Goal: Task Accomplishment & Management: Manage account settings

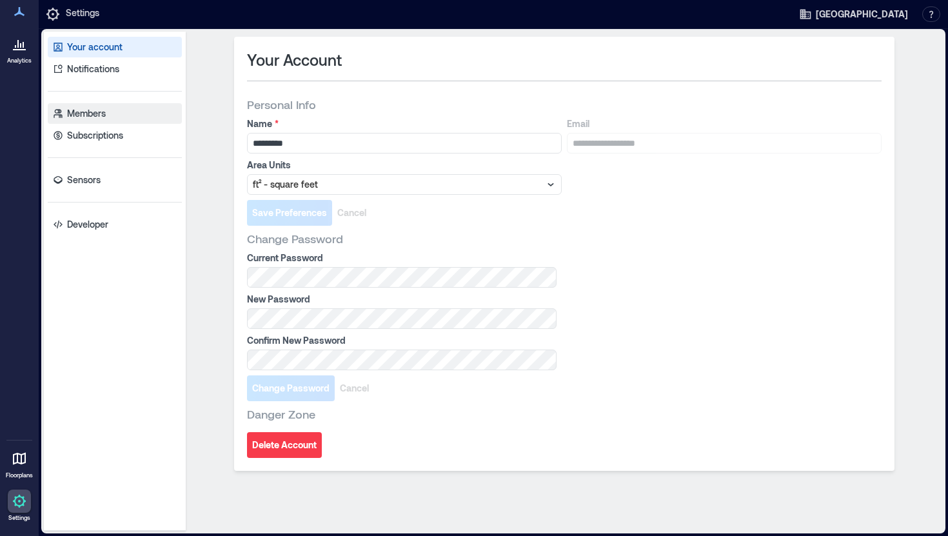
click at [73, 110] on p "Members" at bounding box center [86, 113] width 39 height 13
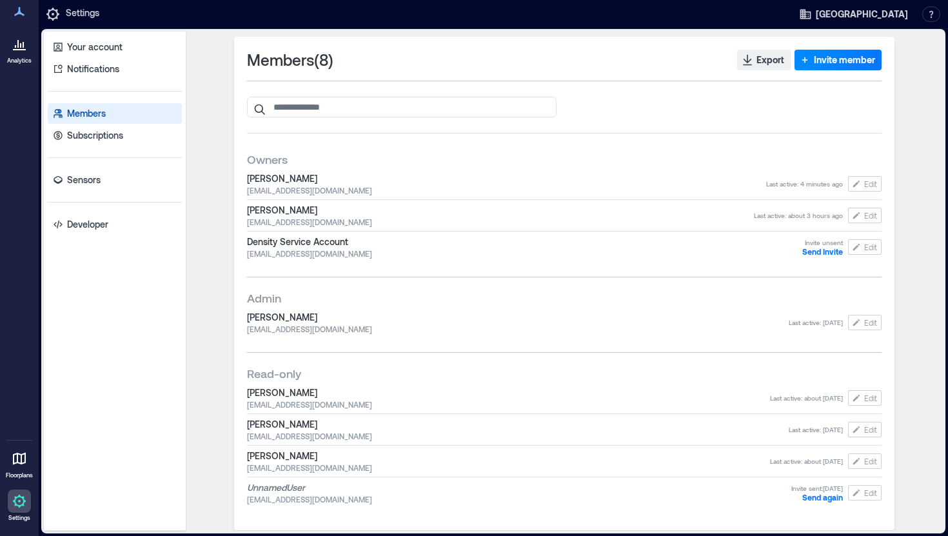
click at [58, 12] on icon at bounding box center [52, 13] width 15 height 15
click at [16, 513] on link "Settings" at bounding box center [19, 506] width 31 height 40
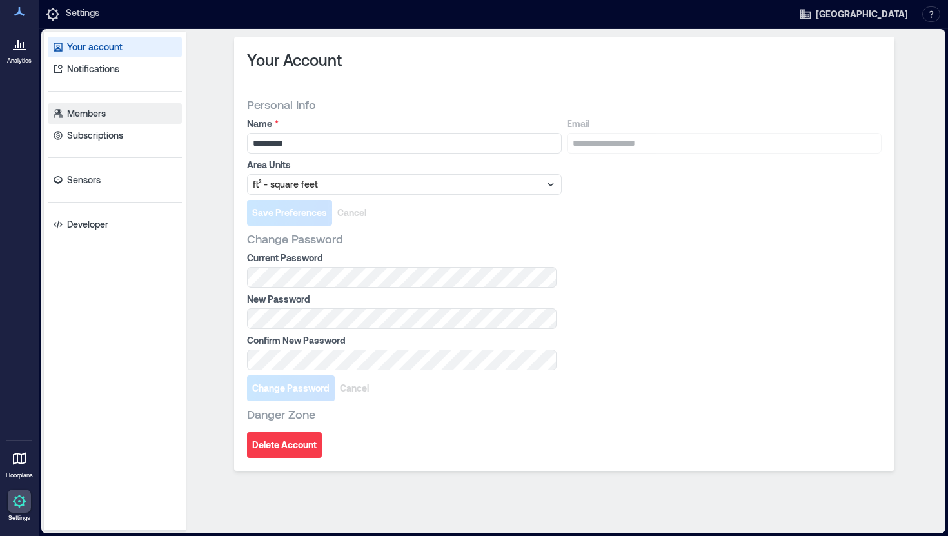
click at [81, 117] on p "Members" at bounding box center [86, 113] width 39 height 13
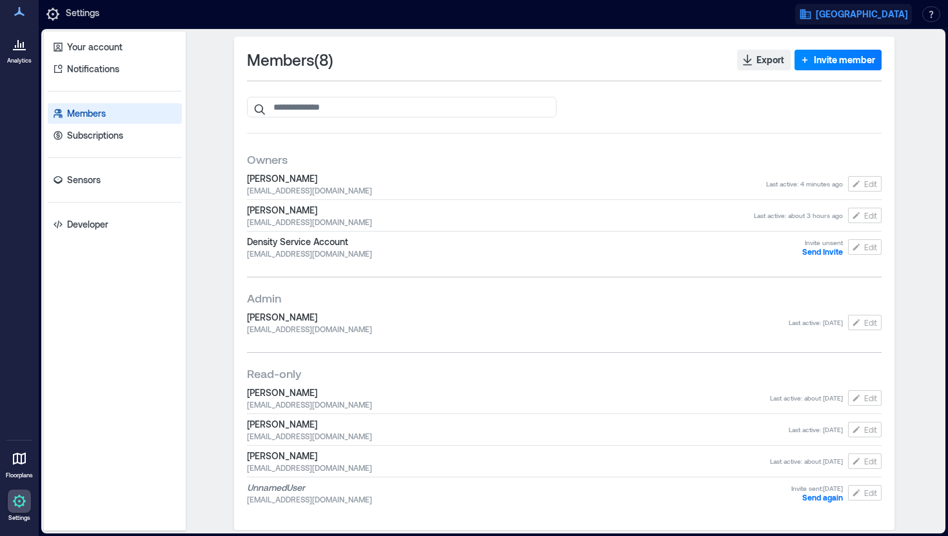
click at [879, 19] on span "Carleton College" at bounding box center [862, 14] width 92 height 13
click at [75, 104] on link "Members" at bounding box center [115, 113] width 134 height 21
click at [20, 46] on icon at bounding box center [20, 45] width 1 height 5
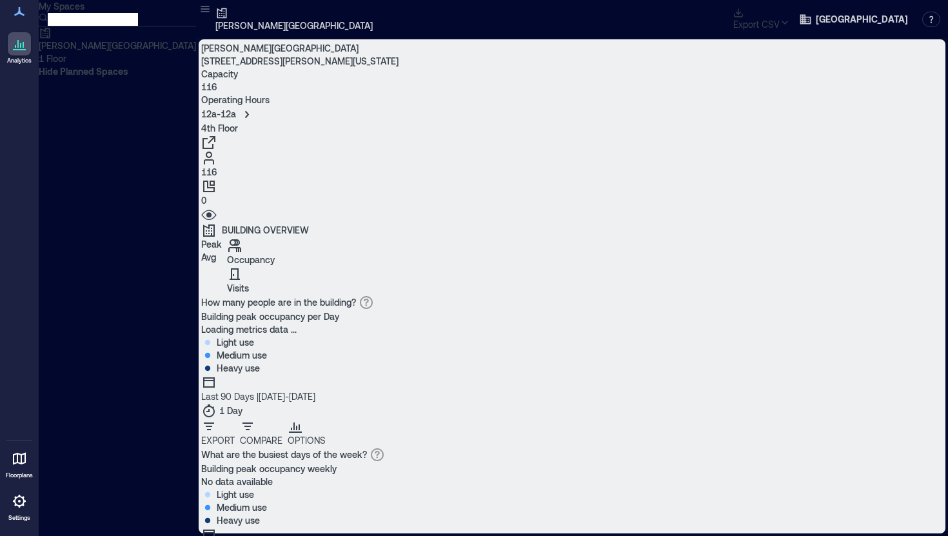
click at [17, 15] on icon at bounding box center [19, 11] width 10 height 9
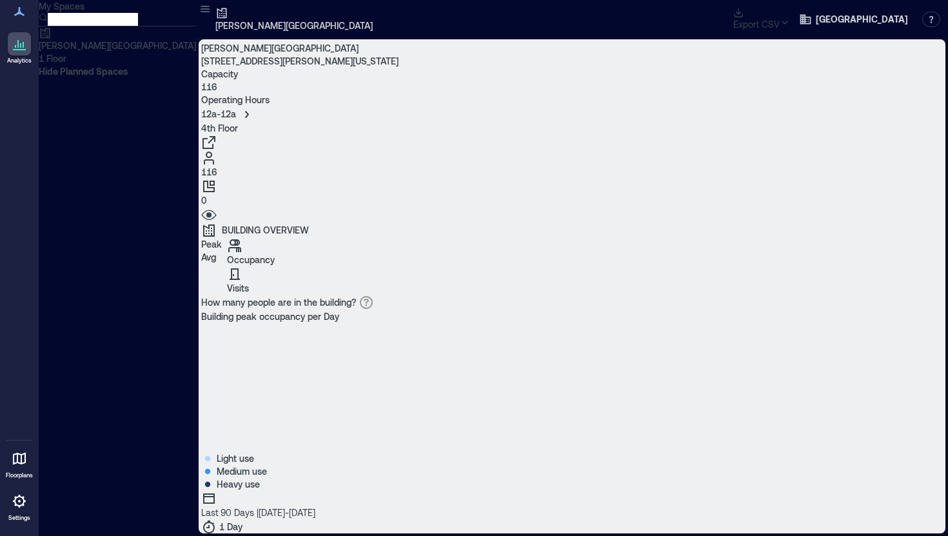
click at [14, 506] on icon at bounding box center [19, 500] width 15 height 15
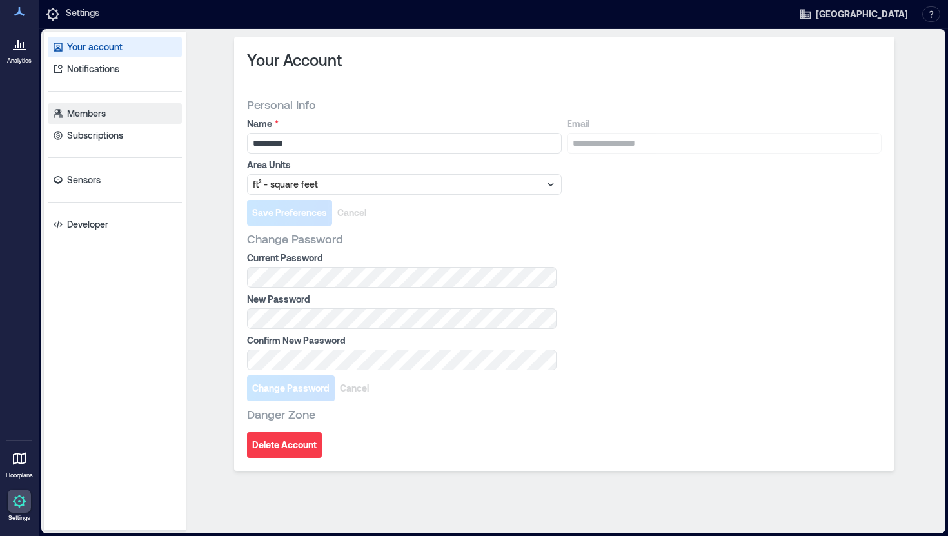
click at [94, 112] on p "Members" at bounding box center [86, 113] width 39 height 13
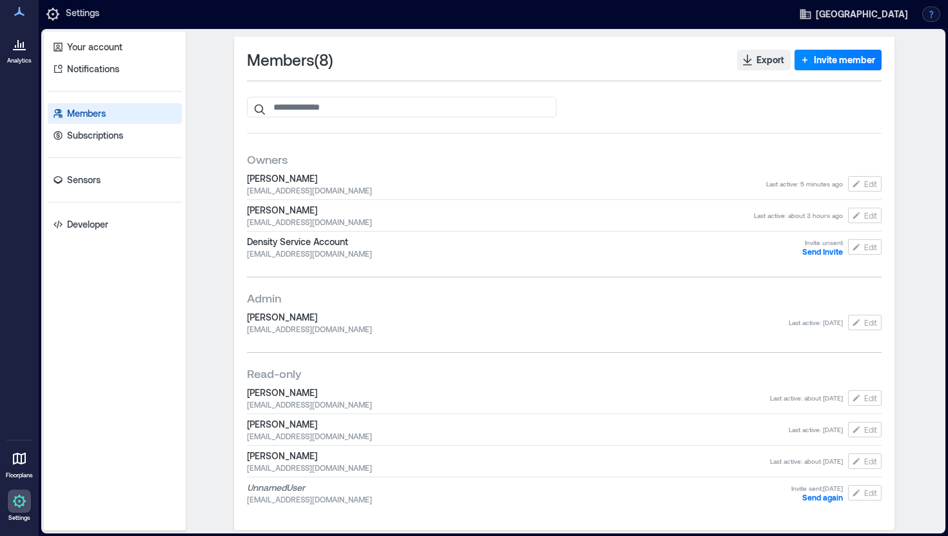
click at [933, 15] on button "button" at bounding box center [931, 13] width 18 height 15
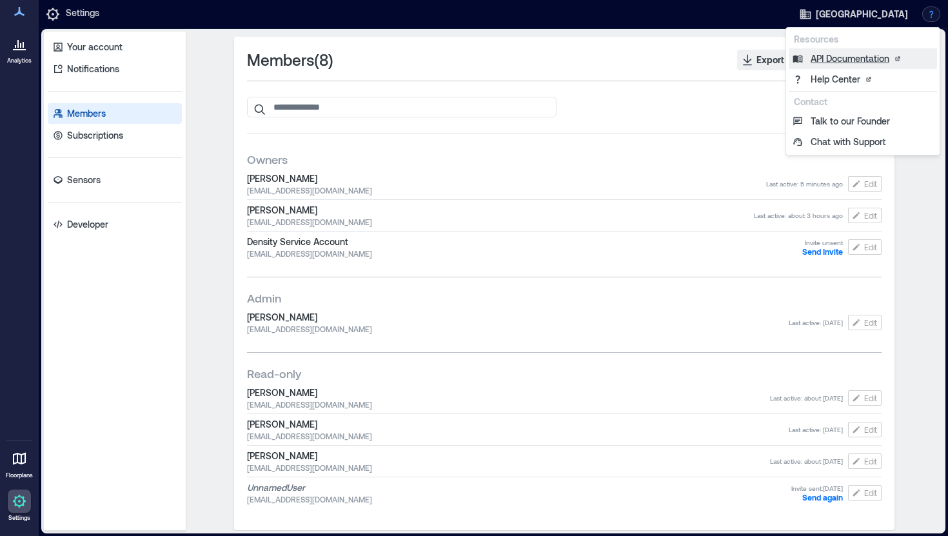
click at [837, 60] on link "API Documentation" at bounding box center [863, 58] width 148 height 21
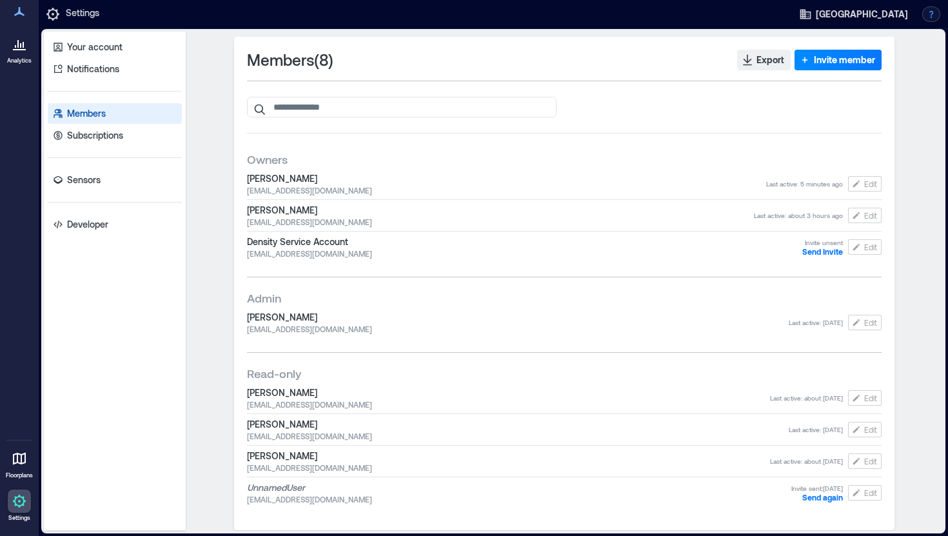
click at [932, 9] on button "button" at bounding box center [931, 13] width 18 height 15
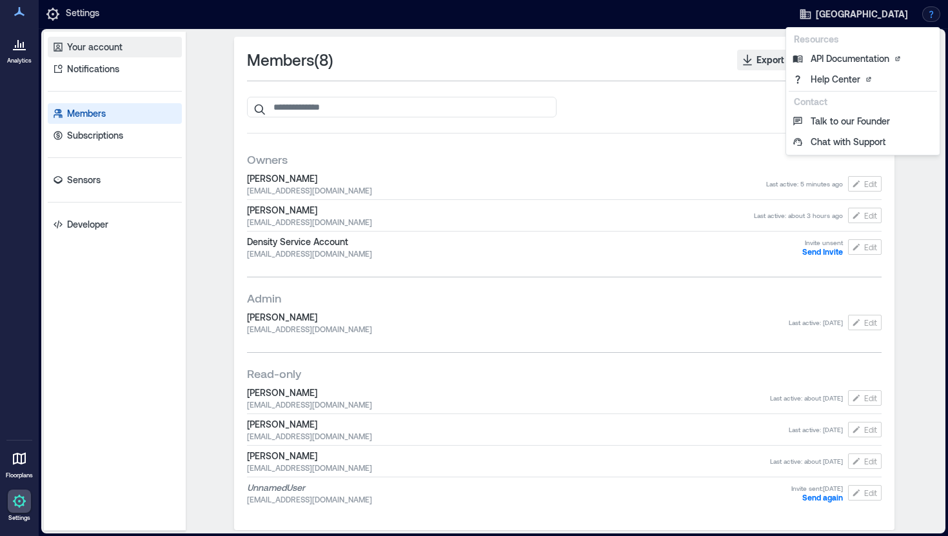
click at [101, 45] on p "Your account" at bounding box center [94, 47] width 55 height 13
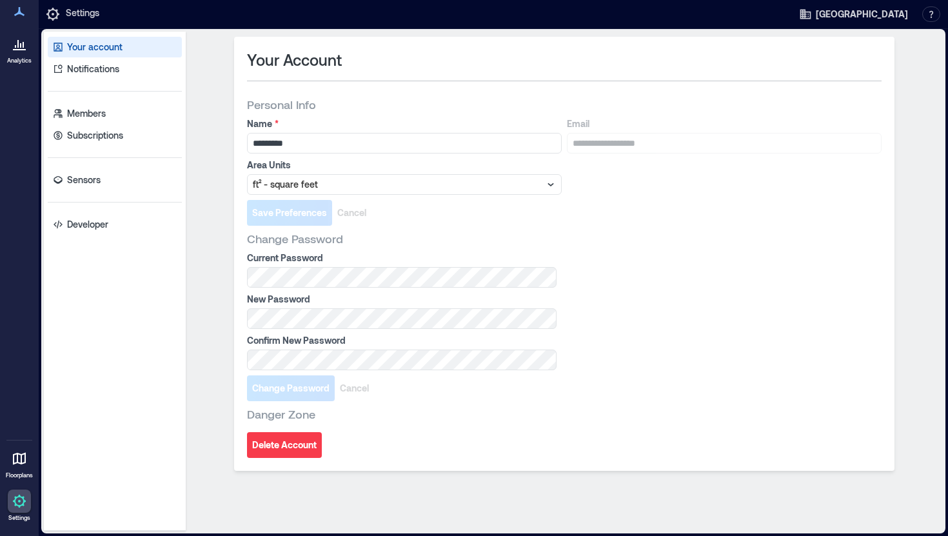
click at [19, 19] on icon at bounding box center [19, 11] width 15 height 15
click at [83, 11] on p "Settings" at bounding box center [83, 13] width 34 height 15
click at [46, 13] on icon at bounding box center [52, 13] width 15 height 15
click at [19, 492] on div at bounding box center [19, 501] width 23 height 23
click at [84, 188] on link "Sensors" at bounding box center [115, 180] width 134 height 21
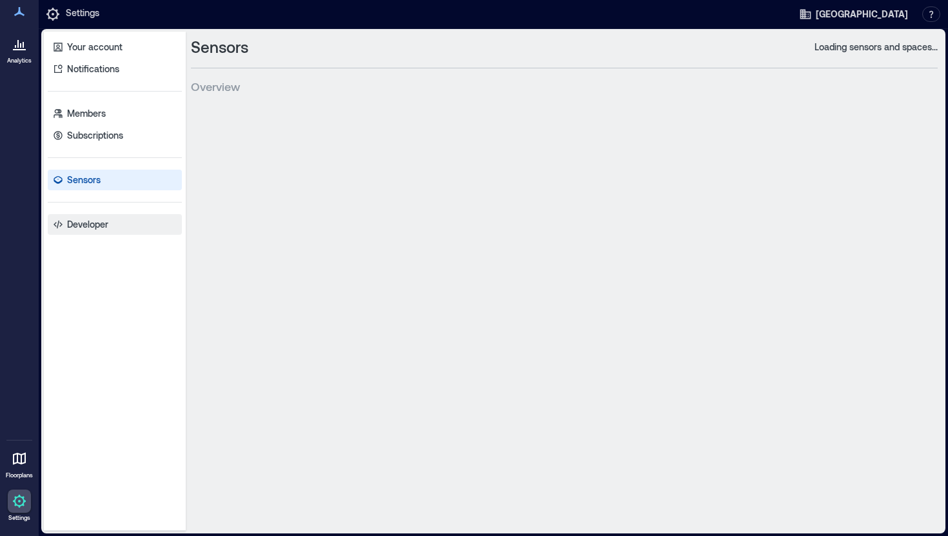
click at [84, 226] on p "Developer" at bounding box center [87, 224] width 41 height 13
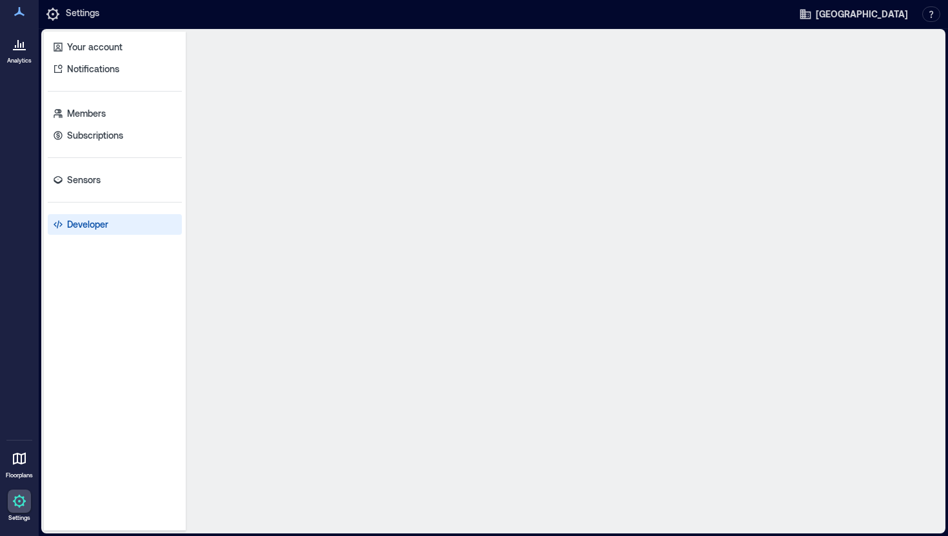
click at [84, 226] on p "Developer" at bounding box center [87, 224] width 41 height 13
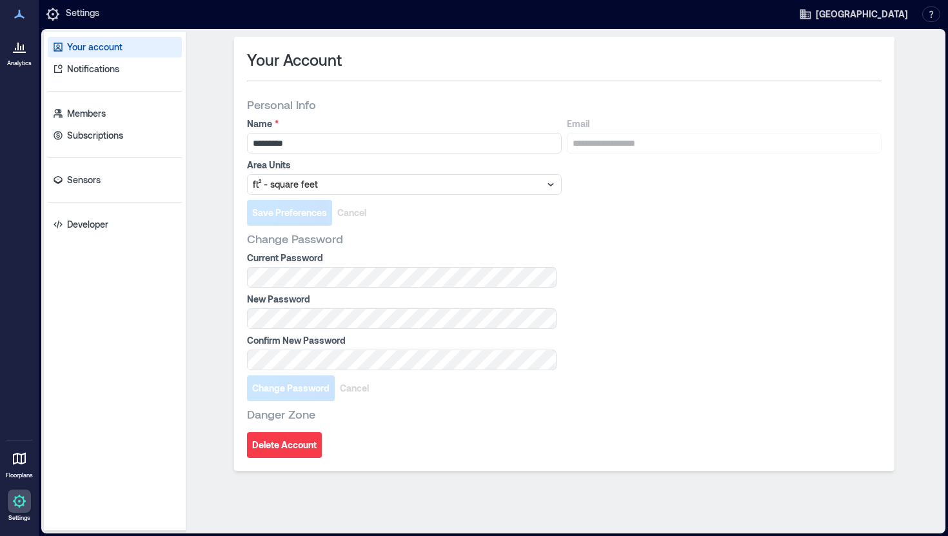
click at [87, 212] on div "Your account Notifications Members Subscriptions Sensors Developer" at bounding box center [115, 281] width 142 height 499
click at [82, 226] on p "Developer" at bounding box center [87, 224] width 41 height 13
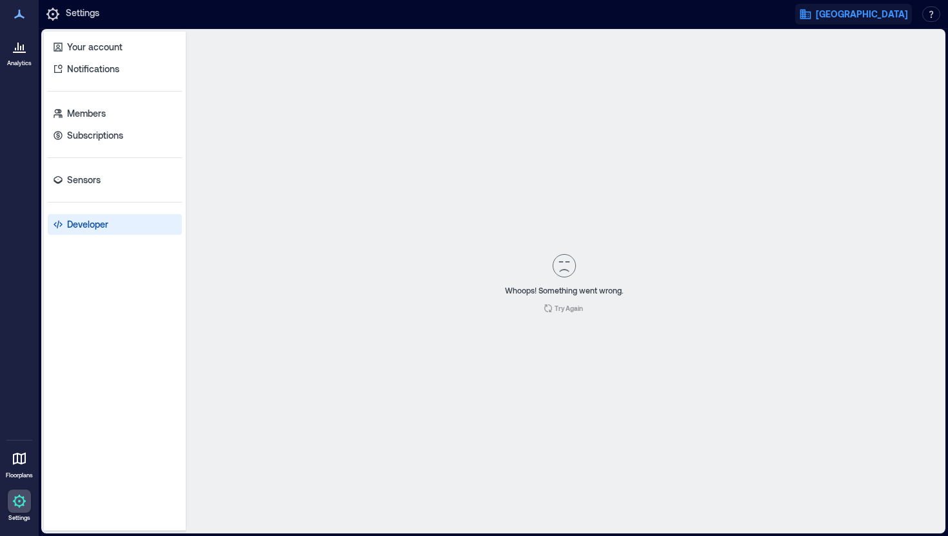
click at [874, 19] on span "Carleton College" at bounding box center [862, 14] width 92 height 13
click at [865, 70] on button "Your account" at bounding box center [880, 65] width 119 height 21
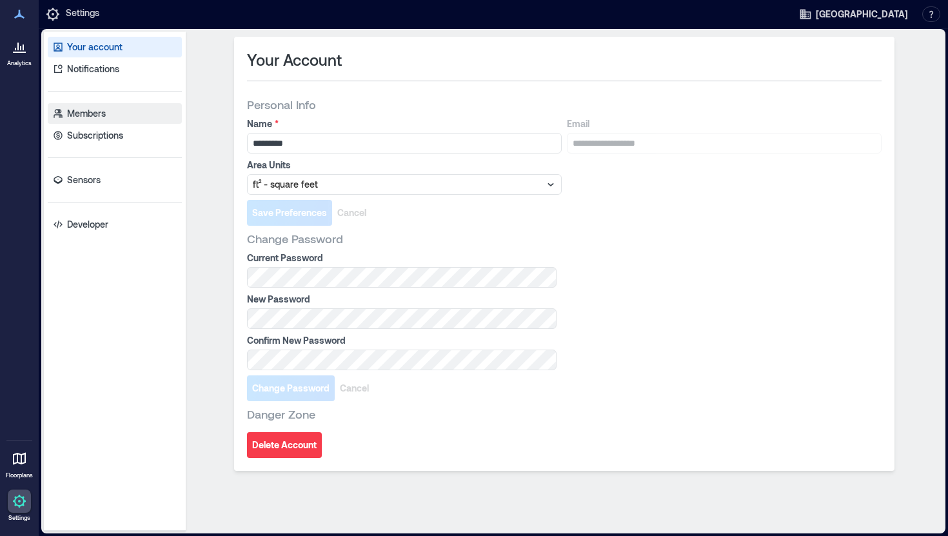
click at [97, 107] on p "Members" at bounding box center [86, 113] width 39 height 13
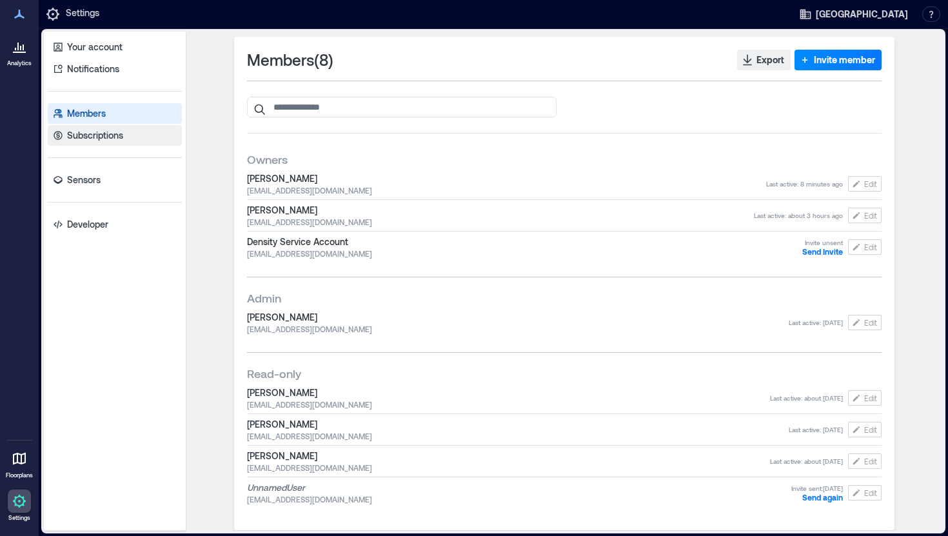
click at [97, 135] on p "Subscriptions" at bounding box center [95, 135] width 56 height 13
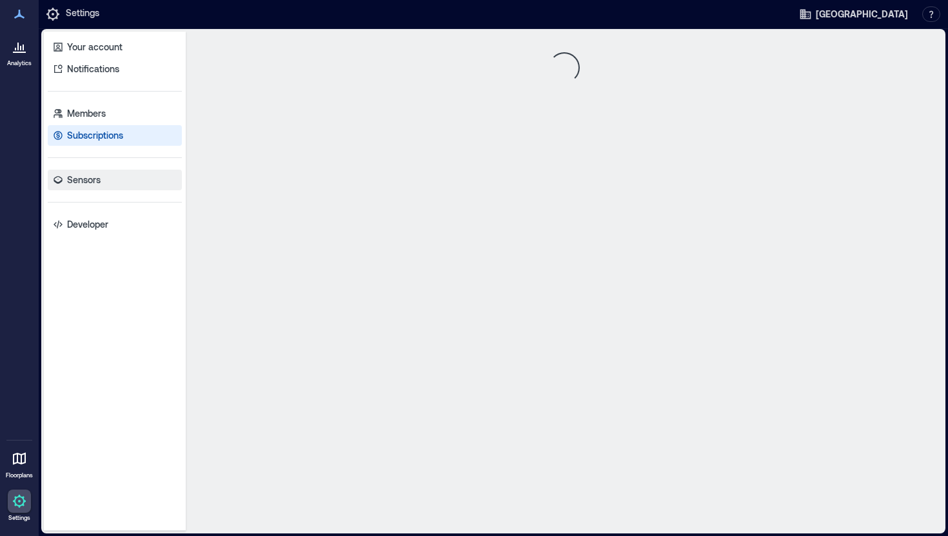
click at [89, 179] on p "Sensors" at bounding box center [84, 180] width 34 height 13
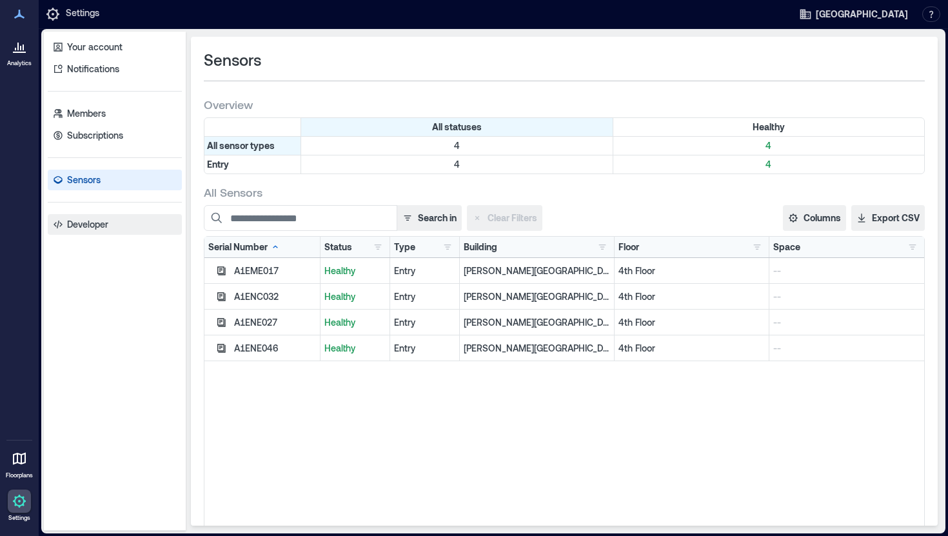
click at [90, 216] on link "Developer" at bounding box center [115, 224] width 134 height 21
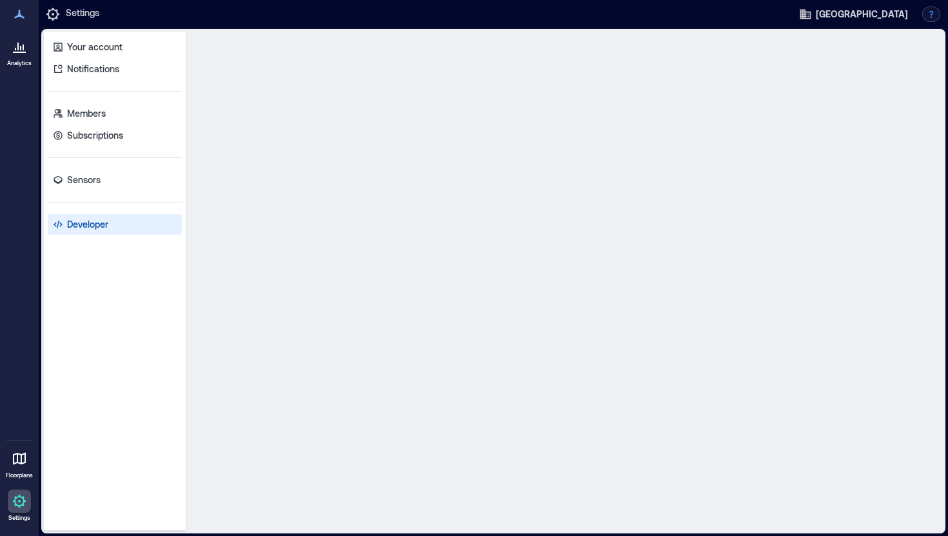
click at [933, 15] on button "button" at bounding box center [931, 13] width 18 height 15
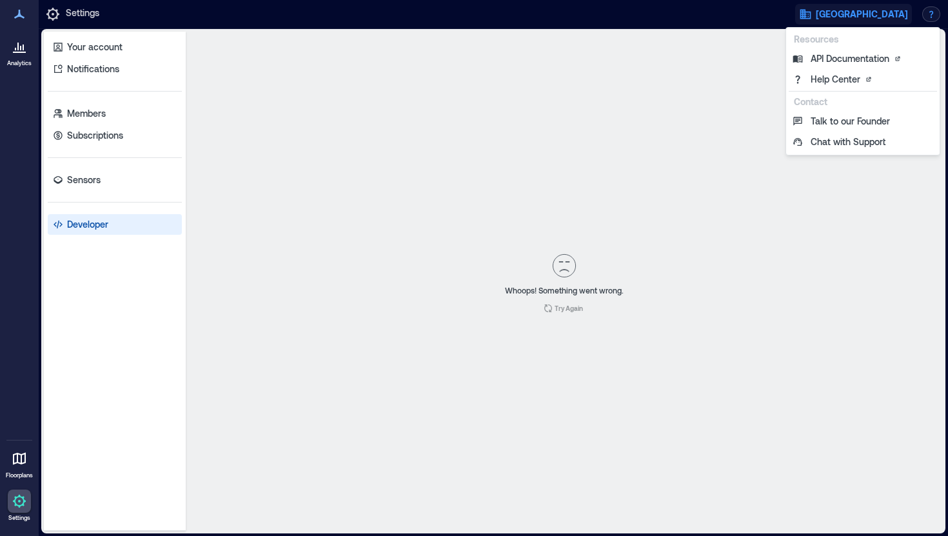
click at [877, 21] on button "[GEOGRAPHIC_DATA]" at bounding box center [853, 14] width 117 height 21
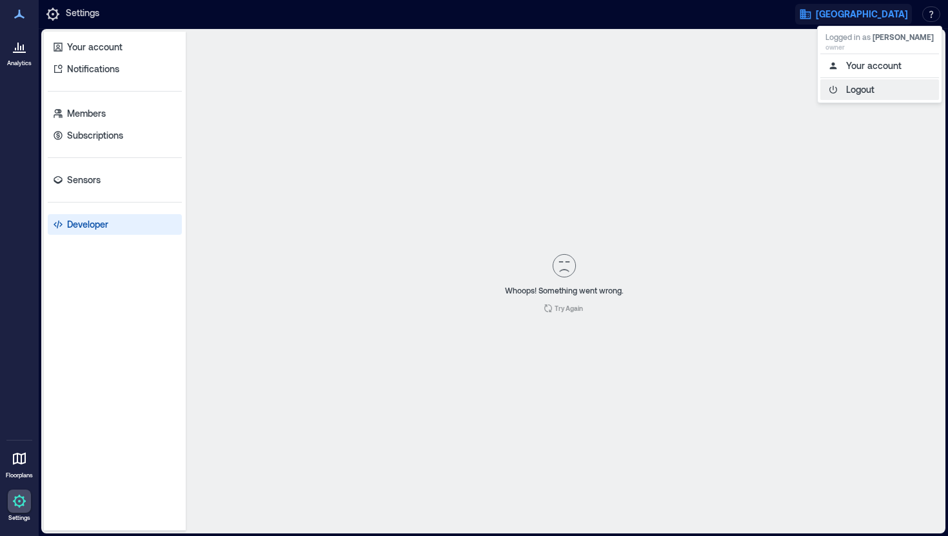
click at [848, 88] on button "Logout" at bounding box center [880, 89] width 119 height 21
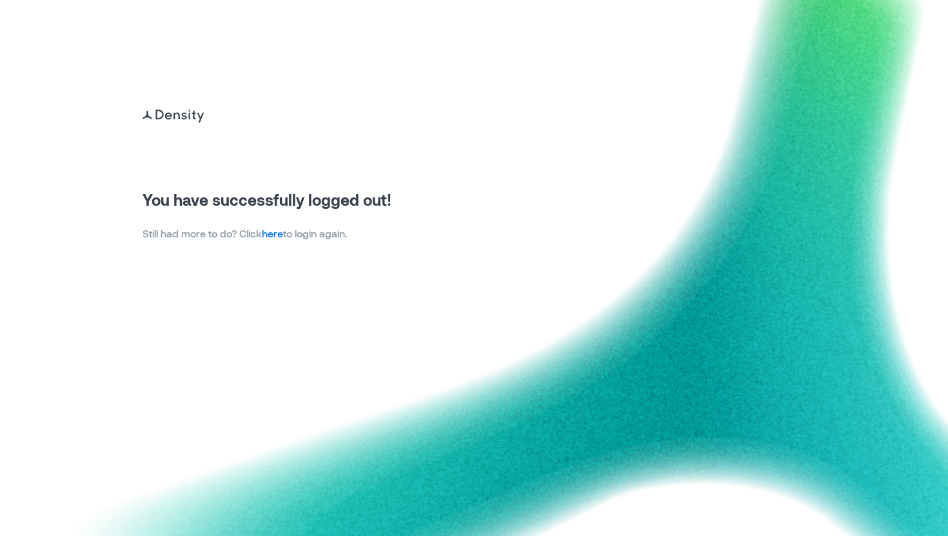
click at [278, 234] on link "here" at bounding box center [272, 233] width 21 height 12
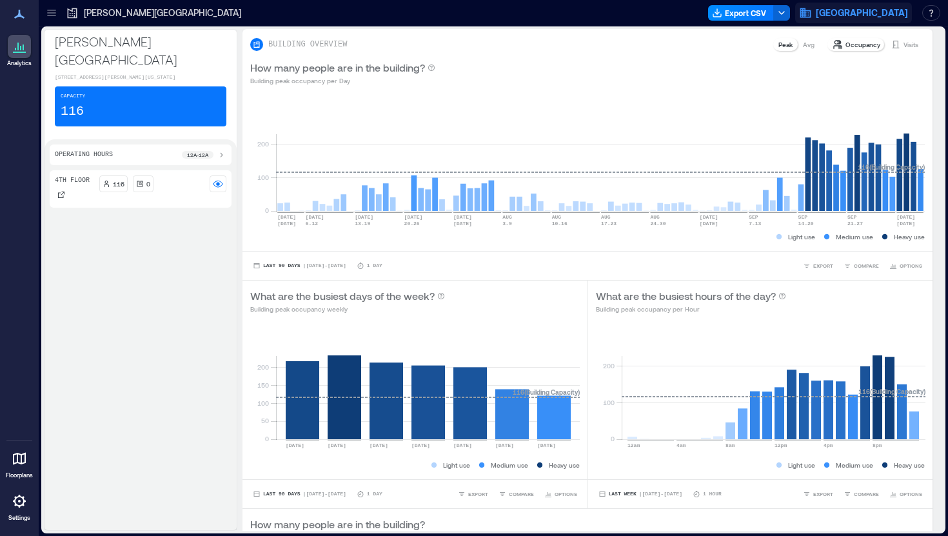
click at [883, 13] on span "[GEOGRAPHIC_DATA]" at bounding box center [862, 12] width 92 height 13
click at [875, 68] on button "Your account" at bounding box center [880, 64] width 119 height 21
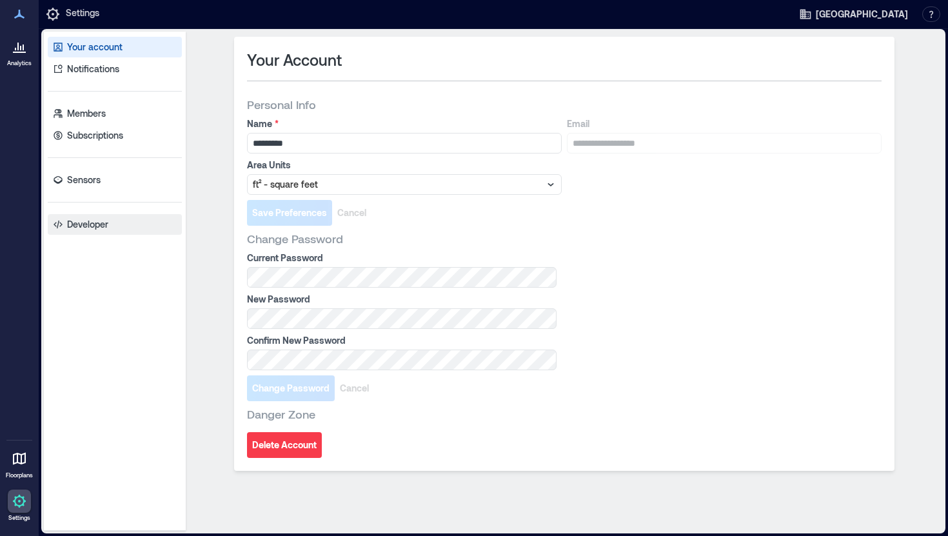
click at [99, 222] on p "Developer" at bounding box center [87, 224] width 41 height 13
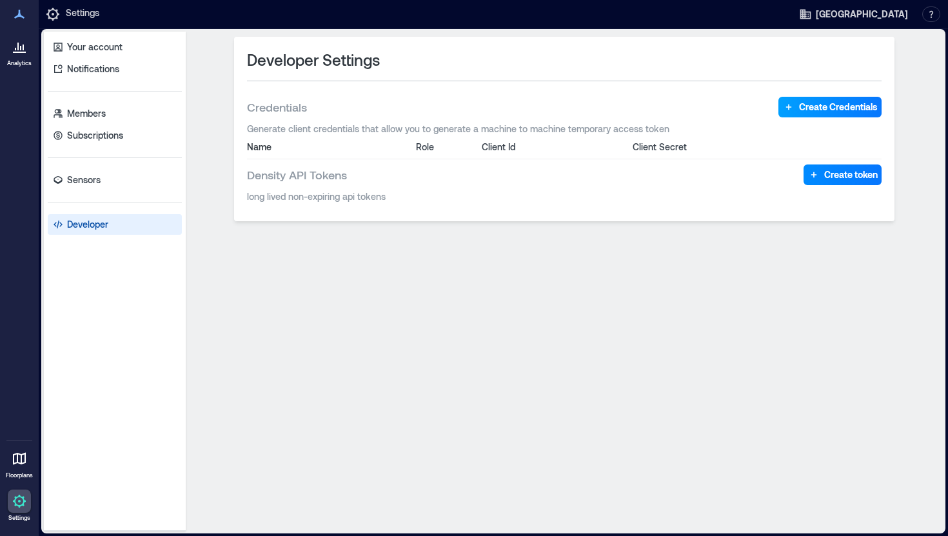
click at [850, 110] on span "Create Credentials" at bounding box center [838, 107] width 79 height 13
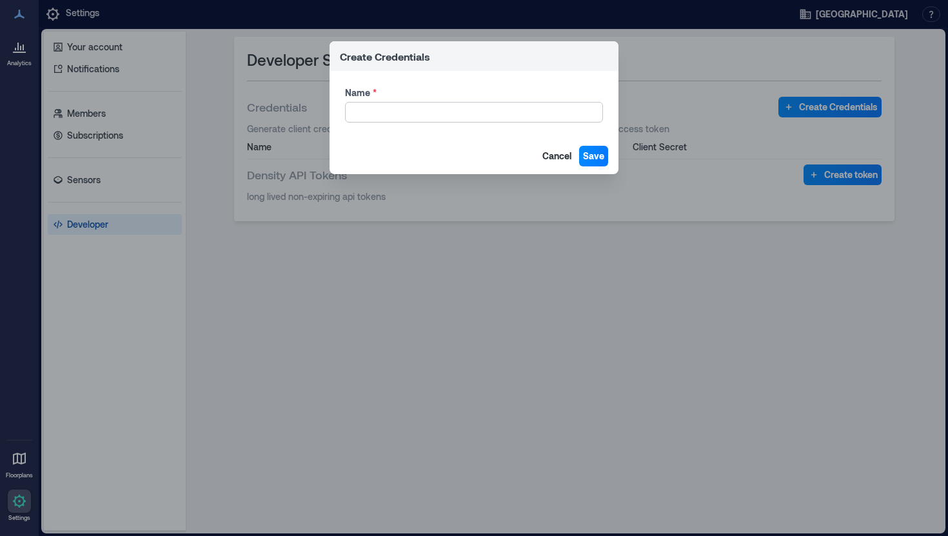
click at [486, 117] on input "Name *" at bounding box center [474, 112] width 258 height 21
type input "*"
type input "**********"
click at [596, 154] on span "Save" at bounding box center [593, 156] width 21 height 13
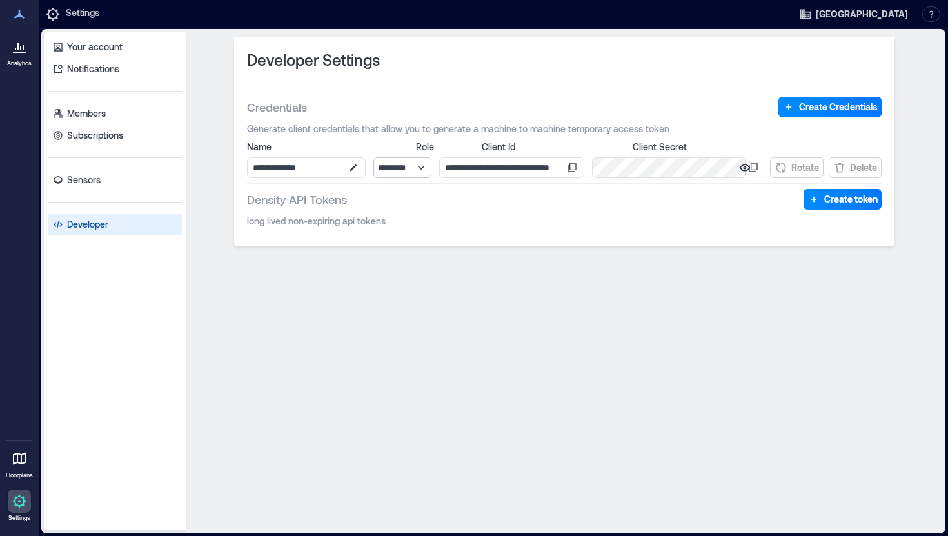
click at [426, 168] on select "********* ****** ***** *****" at bounding box center [402, 167] width 58 height 21
click at [382, 157] on select "********* ****** ***** *****" at bounding box center [402, 167] width 58 height 21
click at [432, 166] on select "********* ****** ***** *****" at bounding box center [402, 167] width 58 height 21
select select "*****"
click at [382, 157] on select "********* ****** ***** *****" at bounding box center [402, 167] width 58 height 21
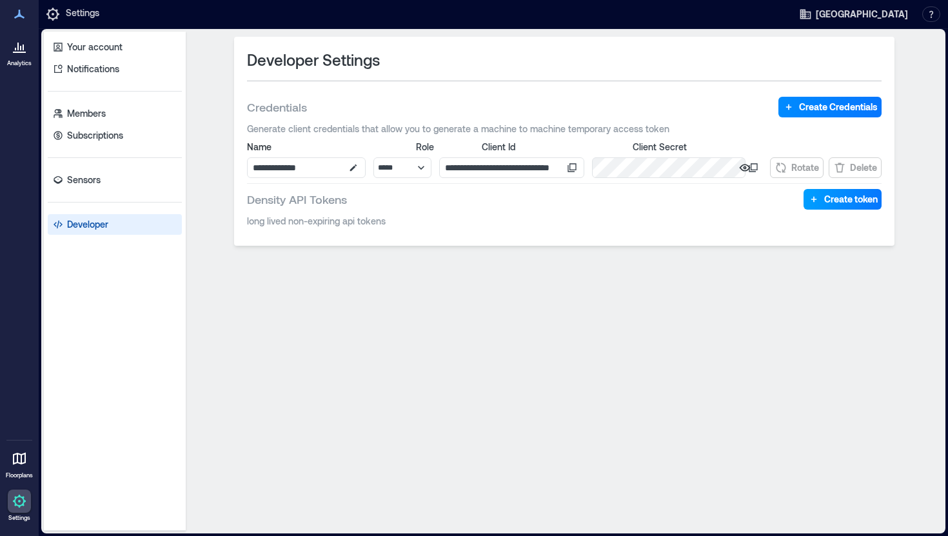
click at [828, 197] on span "Create token" at bounding box center [851, 199] width 54 height 13
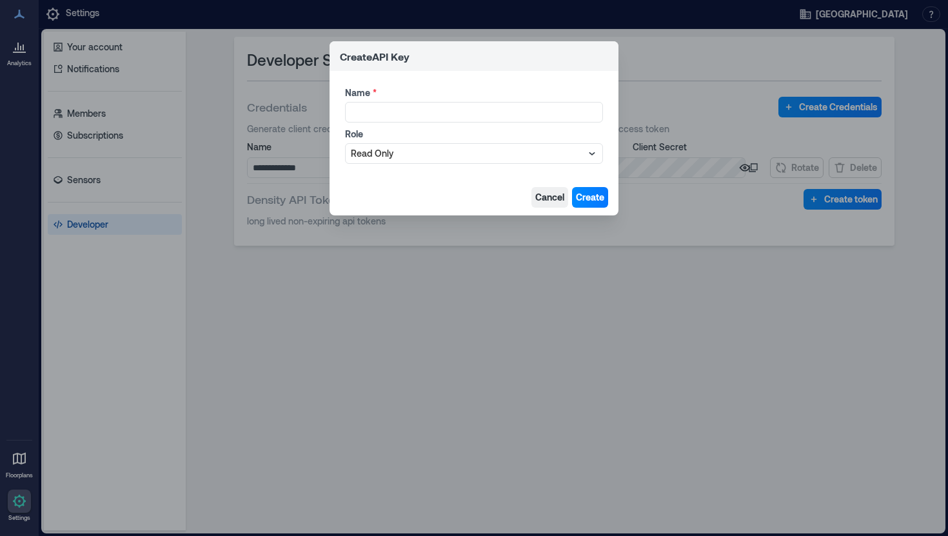
click at [538, 192] on span "Cancel" at bounding box center [549, 197] width 29 height 13
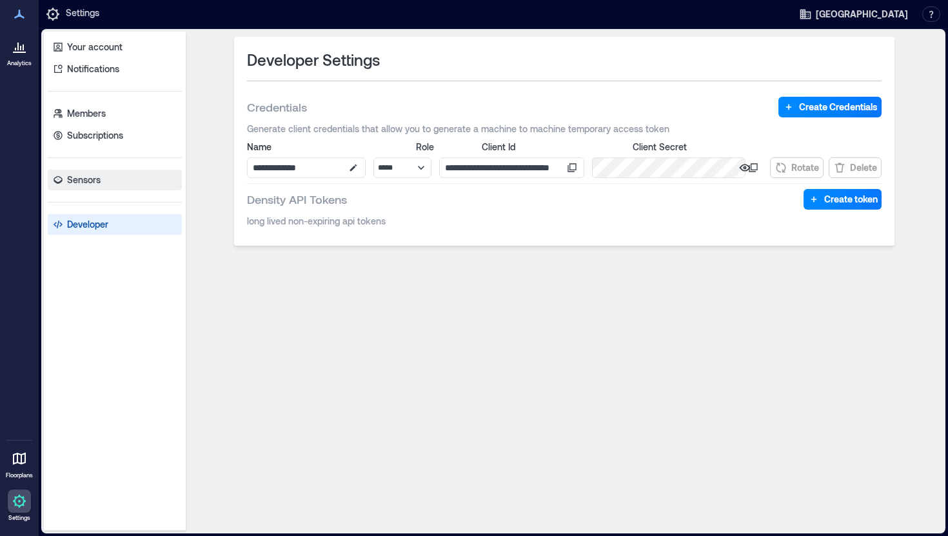
click at [81, 175] on p "Sensors" at bounding box center [84, 180] width 34 height 13
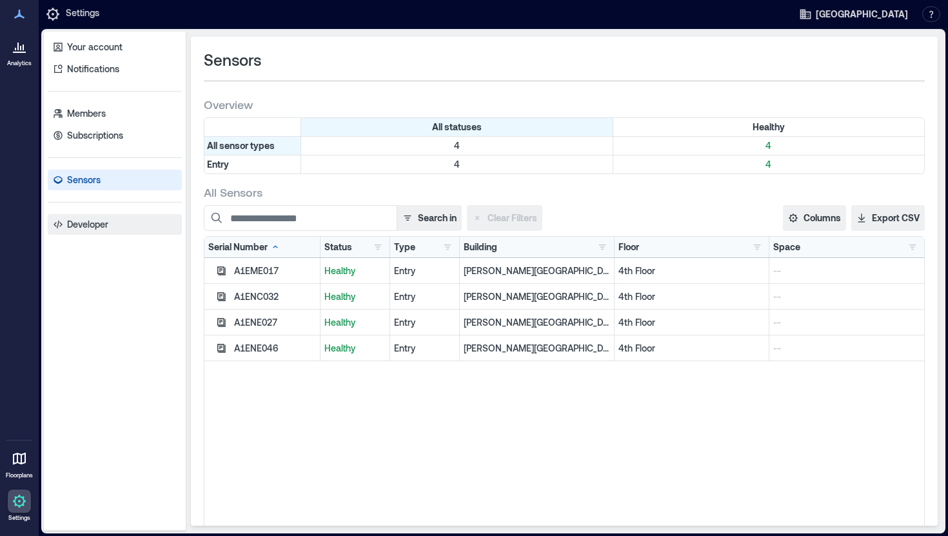
click at [92, 228] on p "Developer" at bounding box center [87, 224] width 41 height 13
select select "*****"
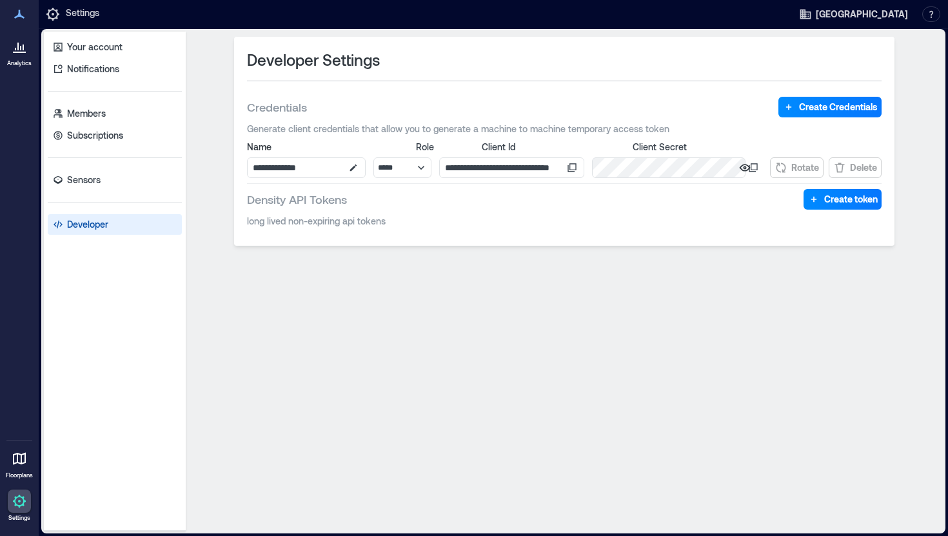
click at [351, 369] on div "**********" at bounding box center [564, 281] width 747 height 489
click at [513, 166] on input "**********" at bounding box center [511, 167] width 144 height 21
click at [502, 170] on input "**********" at bounding box center [511, 167] width 144 height 21
click at [577, 163] on icon at bounding box center [572, 168] width 10 height 10
click at [756, 168] on icon at bounding box center [753, 168] width 10 height 10
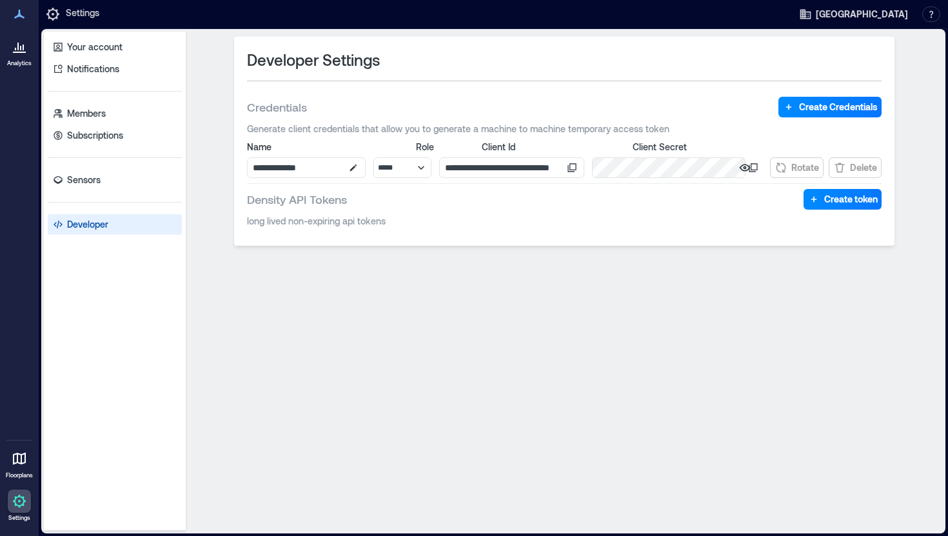
click at [15, 46] on icon at bounding box center [19, 46] width 15 height 15
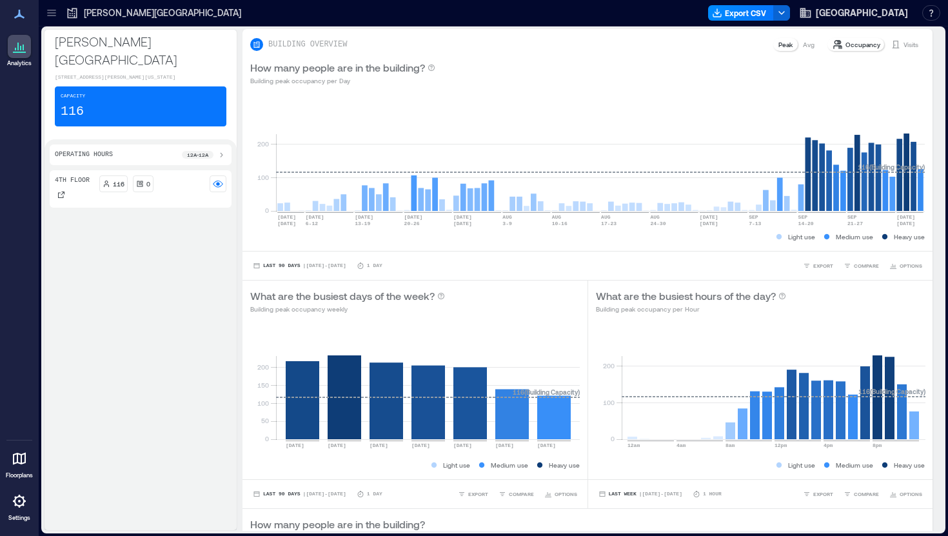
click at [14, 503] on icon at bounding box center [19, 500] width 15 height 15
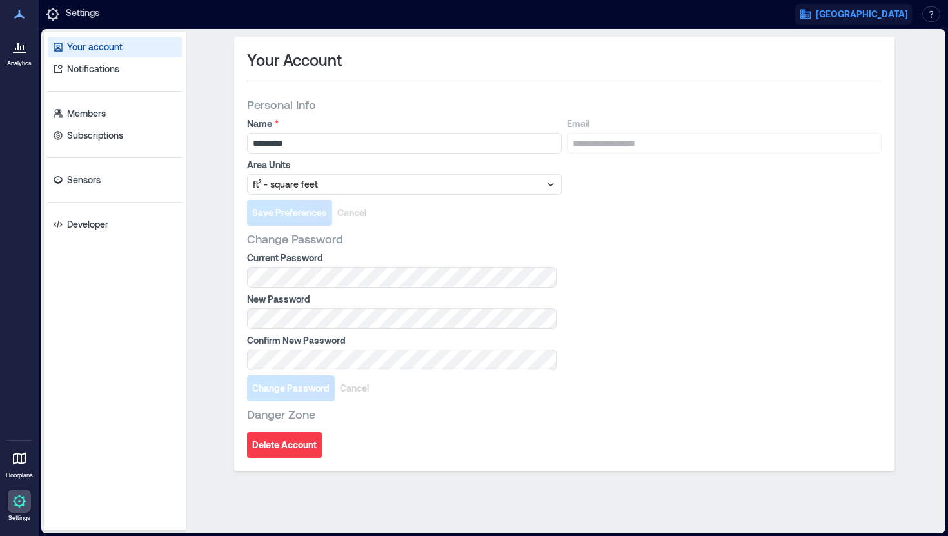
click at [852, 19] on span "[GEOGRAPHIC_DATA]" at bounding box center [862, 14] width 92 height 13
click at [851, 65] on button "Your account" at bounding box center [880, 65] width 119 height 21
click at [85, 232] on link "Developer" at bounding box center [115, 224] width 134 height 21
select select "*****"
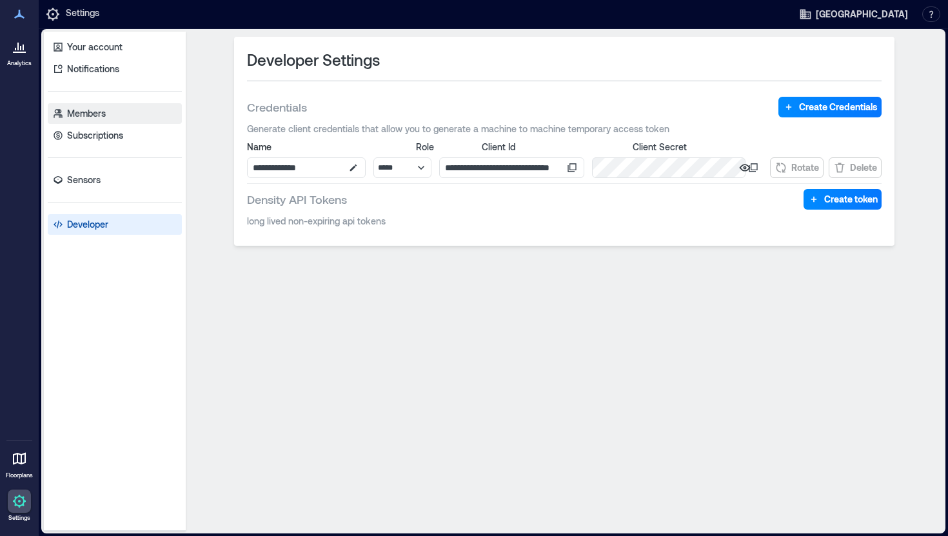
click at [85, 113] on p "Members" at bounding box center [86, 113] width 39 height 13
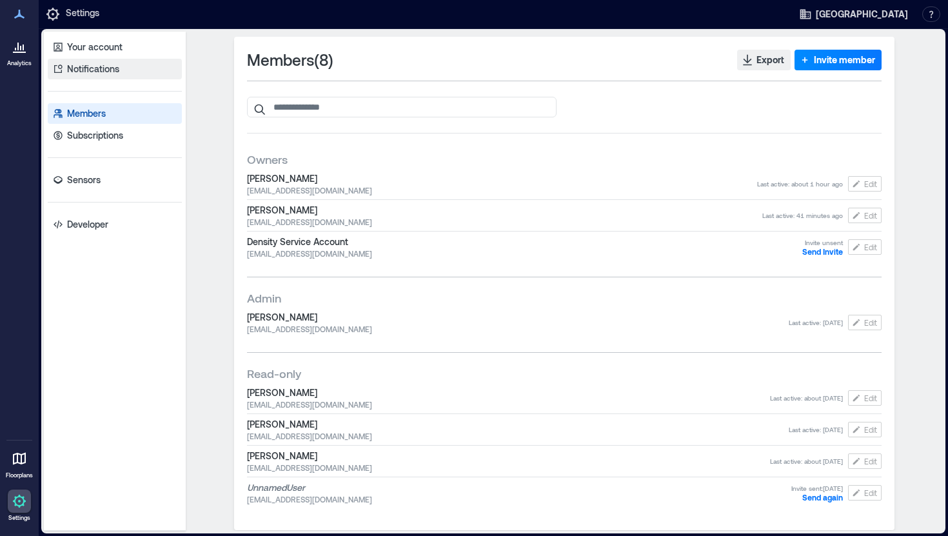
click at [108, 74] on p "Notifications" at bounding box center [93, 69] width 52 height 13
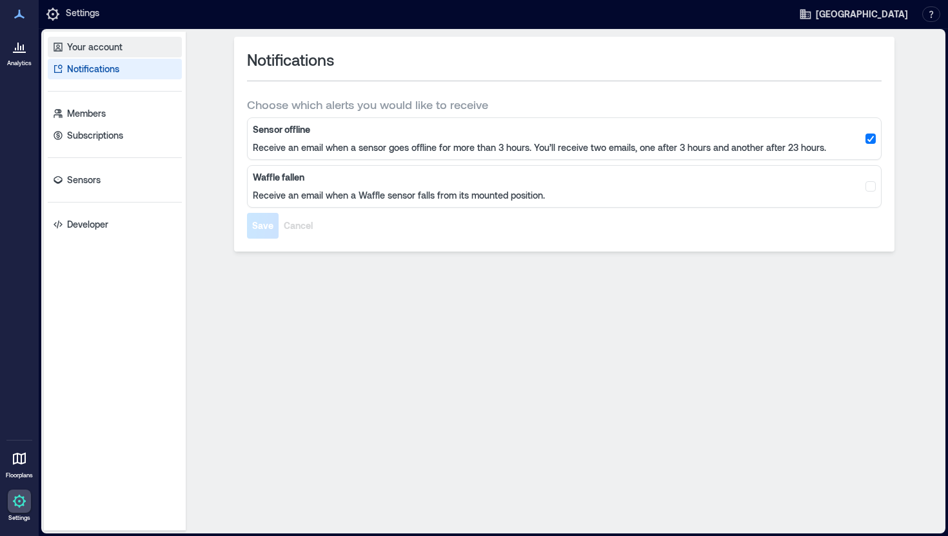
click at [101, 50] on p "Your account" at bounding box center [94, 47] width 55 height 13
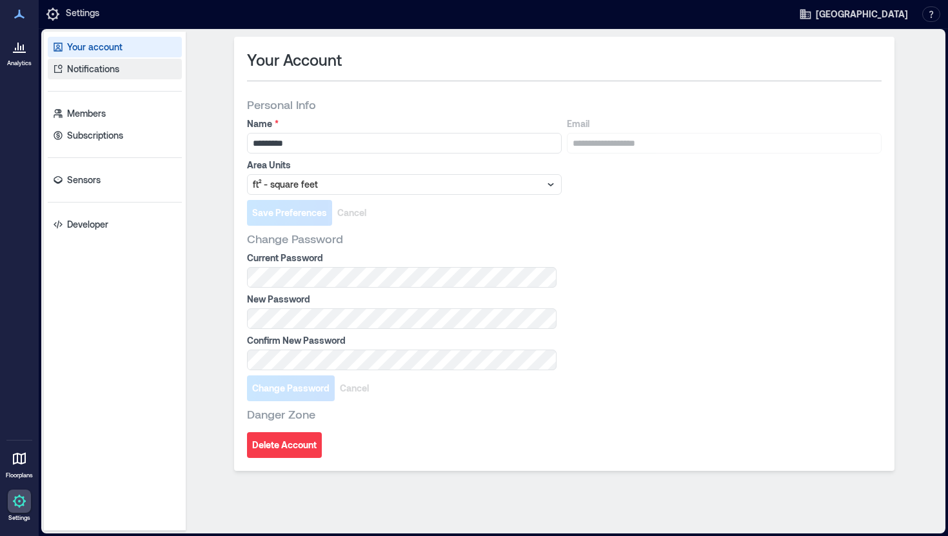
click at [100, 65] on p "Notifications" at bounding box center [93, 69] width 52 height 13
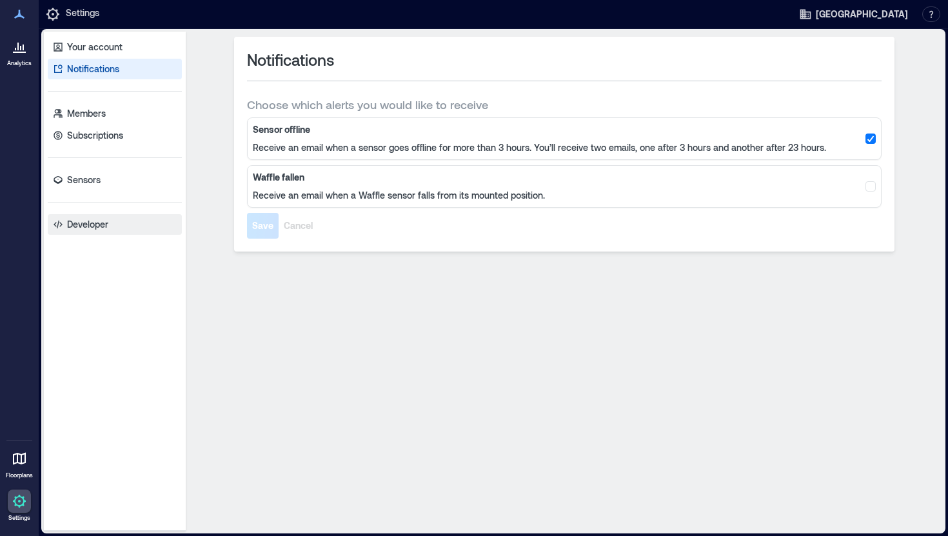
click at [86, 226] on p "Developer" at bounding box center [87, 224] width 41 height 13
select select "*****"
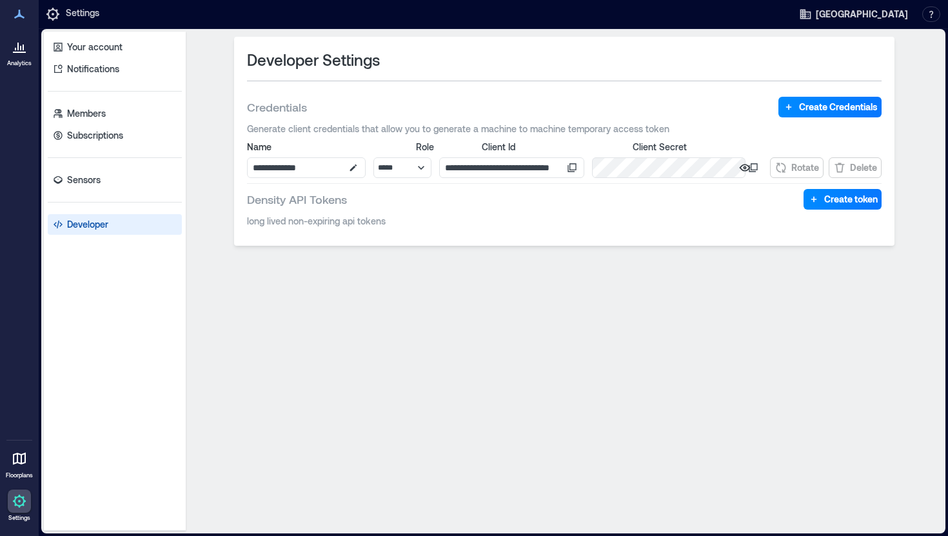
click at [24, 40] on icon at bounding box center [19, 46] width 15 height 15
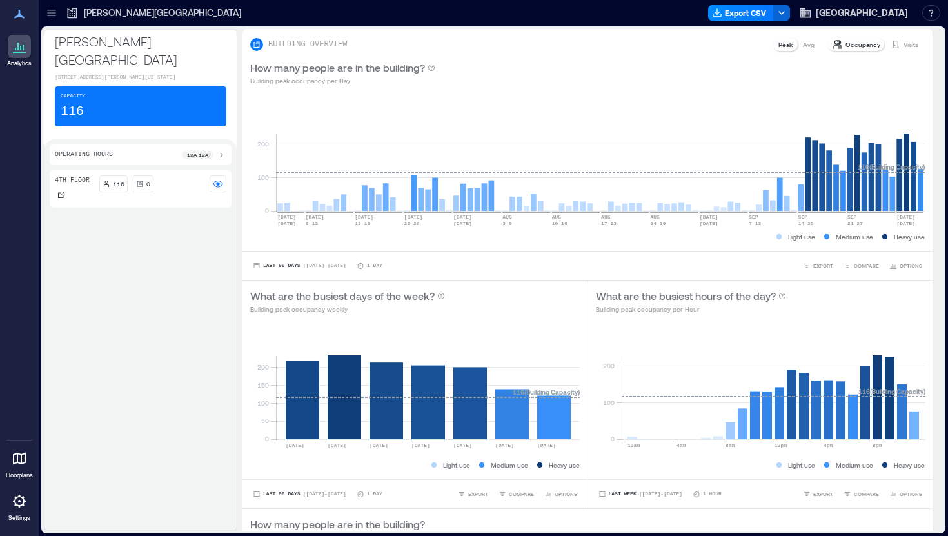
click at [23, 13] on icon at bounding box center [19, 13] width 15 height 15
click at [19, 463] on icon at bounding box center [19, 459] width 13 height 12
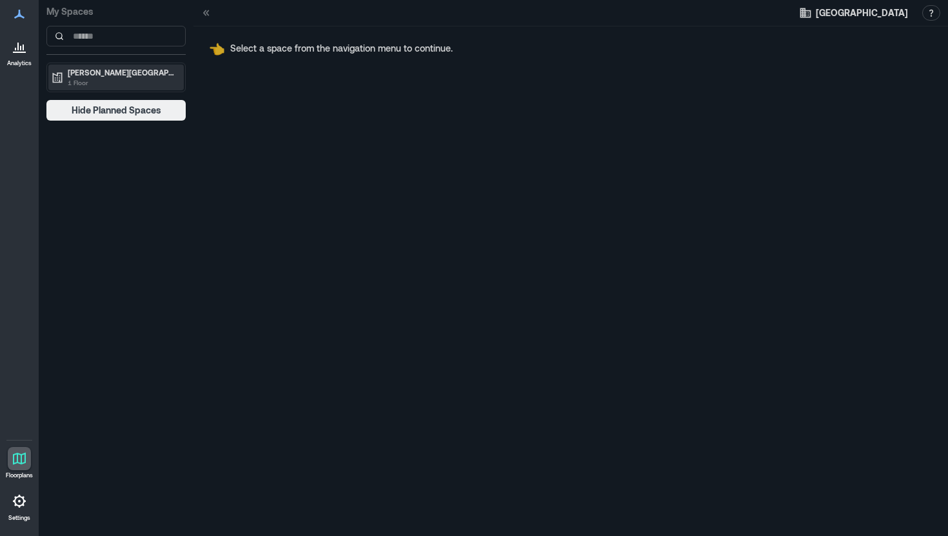
click at [119, 66] on div "Laurence McKinley Gould Library 1 Floor" at bounding box center [115, 78] width 135 height 26
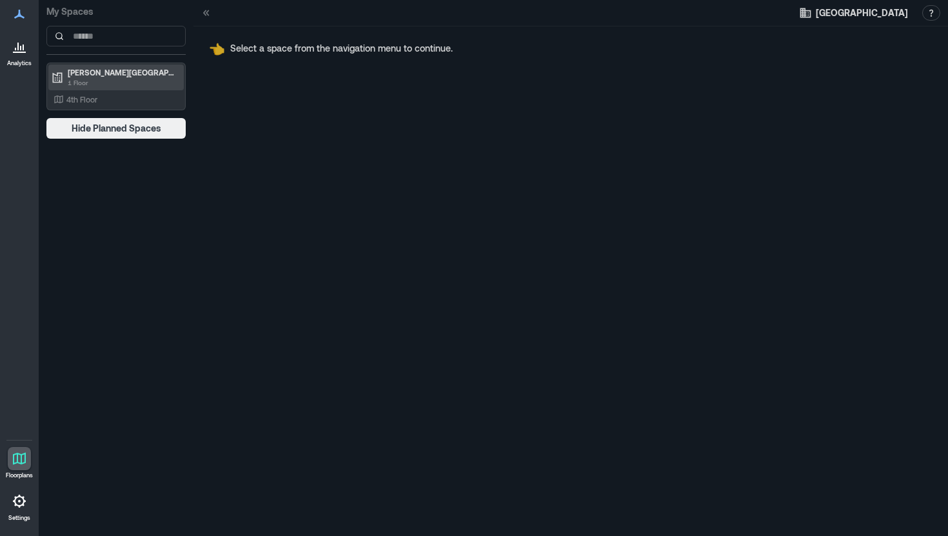
click at [114, 70] on p "[PERSON_NAME][GEOGRAPHIC_DATA]" at bounding box center [122, 72] width 108 height 10
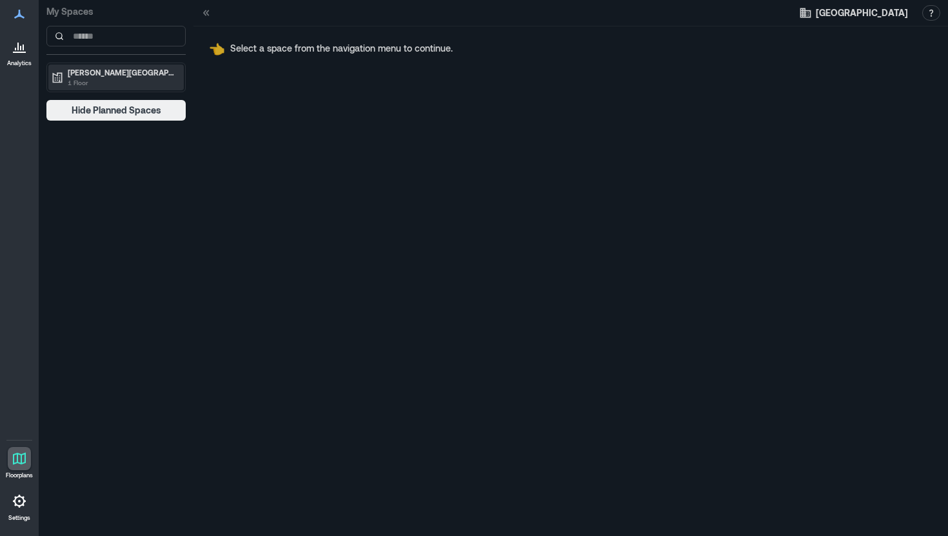
click at [78, 77] on p "1 Floor" at bounding box center [122, 82] width 108 height 10
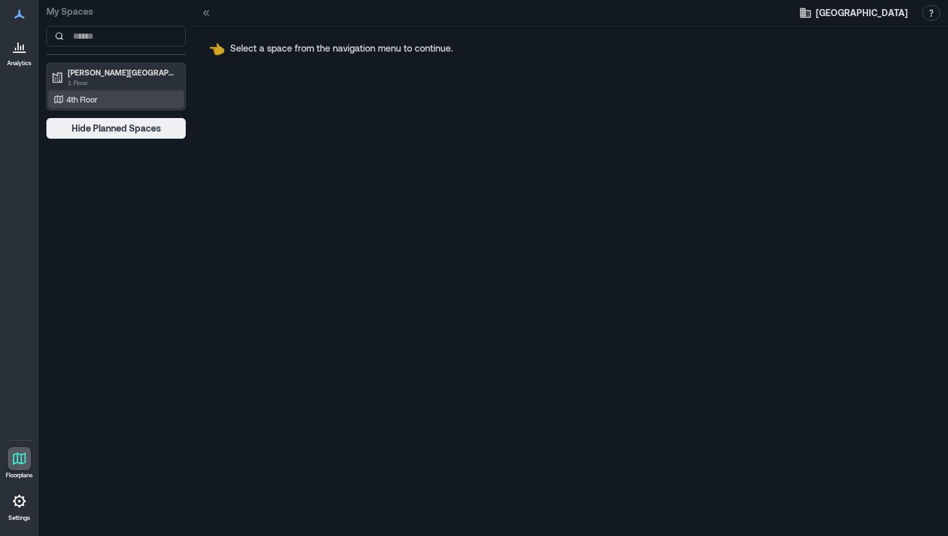
click at [77, 103] on p "4th Floor" at bounding box center [81, 99] width 31 height 10
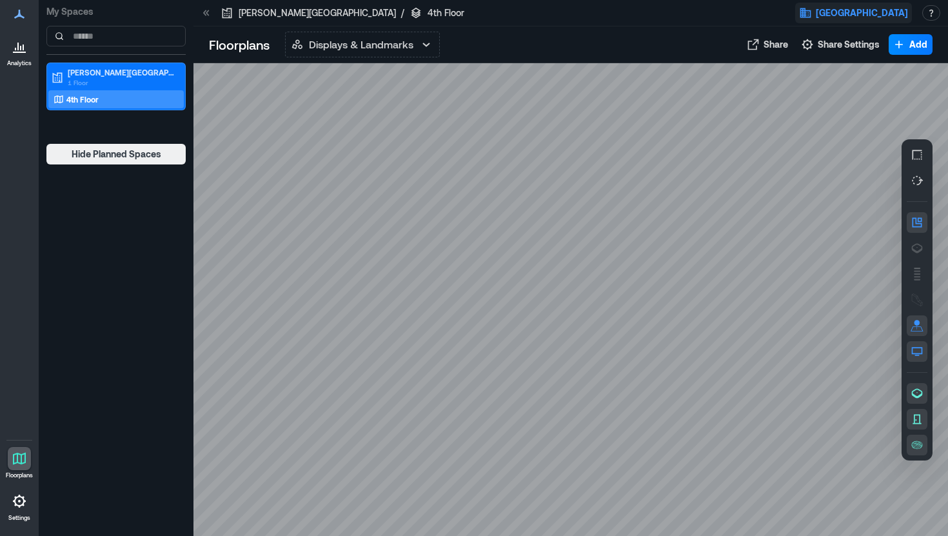
click at [860, 14] on span "[GEOGRAPHIC_DATA]" at bounding box center [862, 12] width 92 height 13
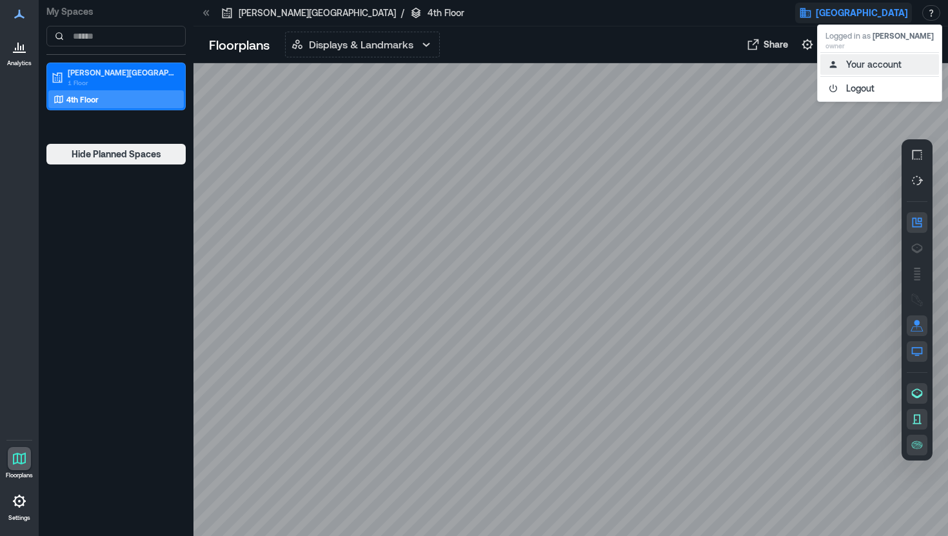
click at [860, 65] on button "Your account" at bounding box center [880, 64] width 119 height 21
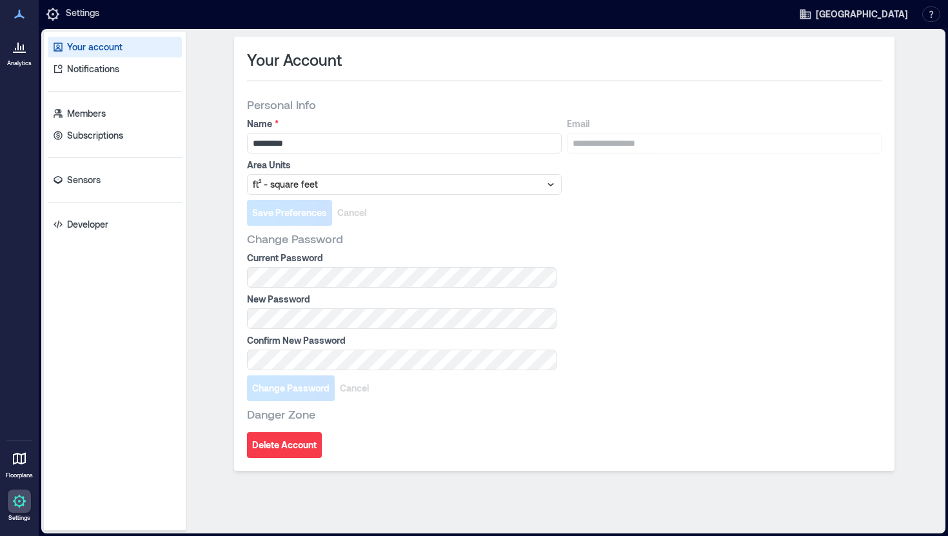
click at [20, 45] on icon at bounding box center [19, 46] width 15 height 15
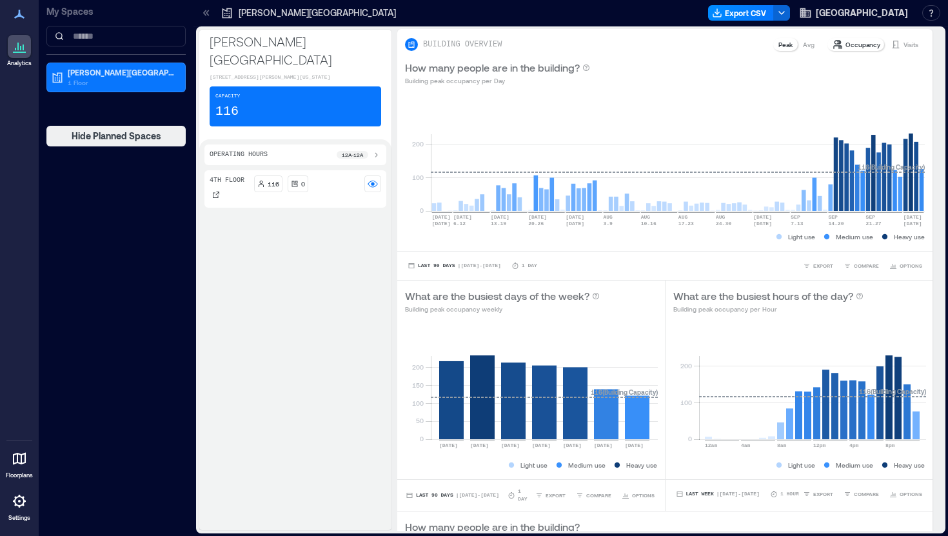
click at [300, 374] on div "4th Floor 116 0" at bounding box center [295, 347] width 182 height 355
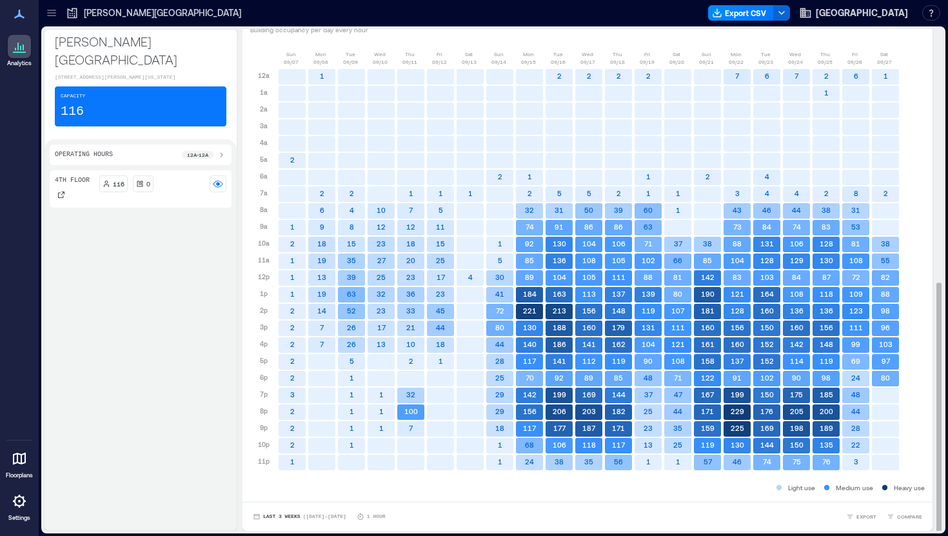
scroll to position [1, 0]
click at [292, 515] on span "Last 3 Weeks" at bounding box center [281, 515] width 37 height 0
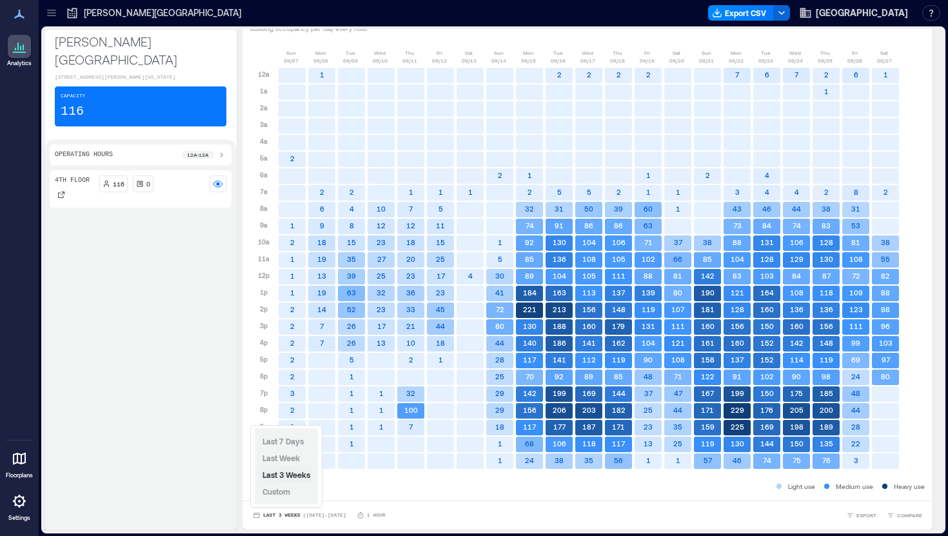
click at [292, 477] on span "Last 3 Weeks" at bounding box center [287, 474] width 48 height 9
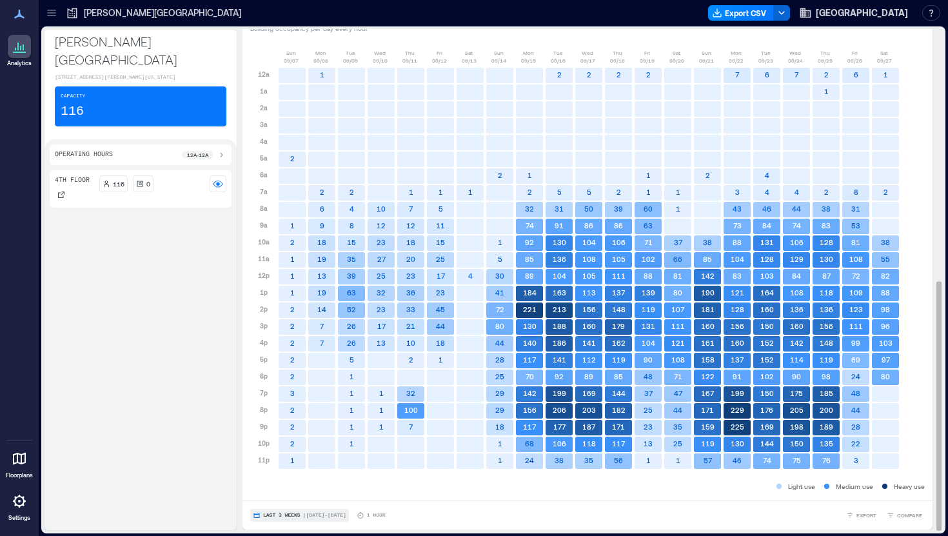
click at [337, 515] on span "| [DATE] - [DATE]" at bounding box center [324, 515] width 43 height 0
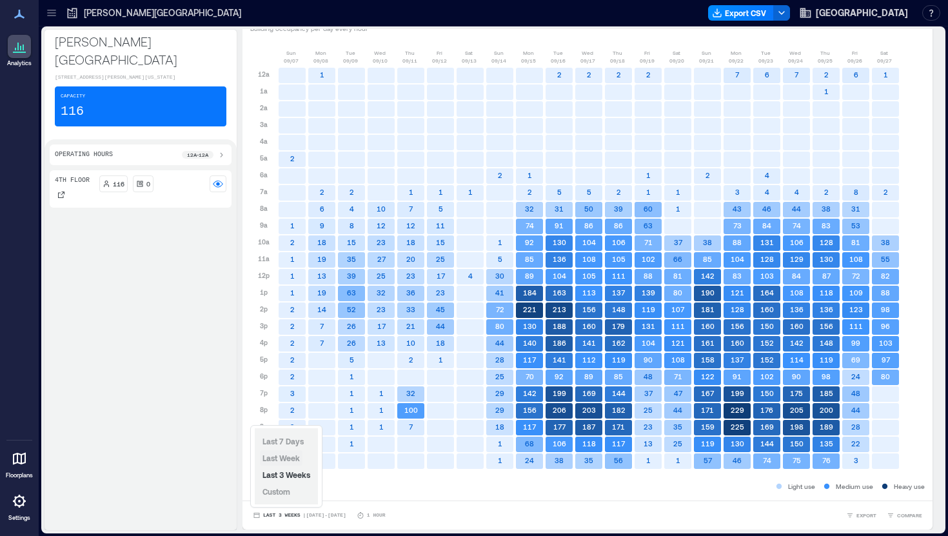
click at [288, 463] on span "Last Week" at bounding box center [281, 458] width 37 height 10
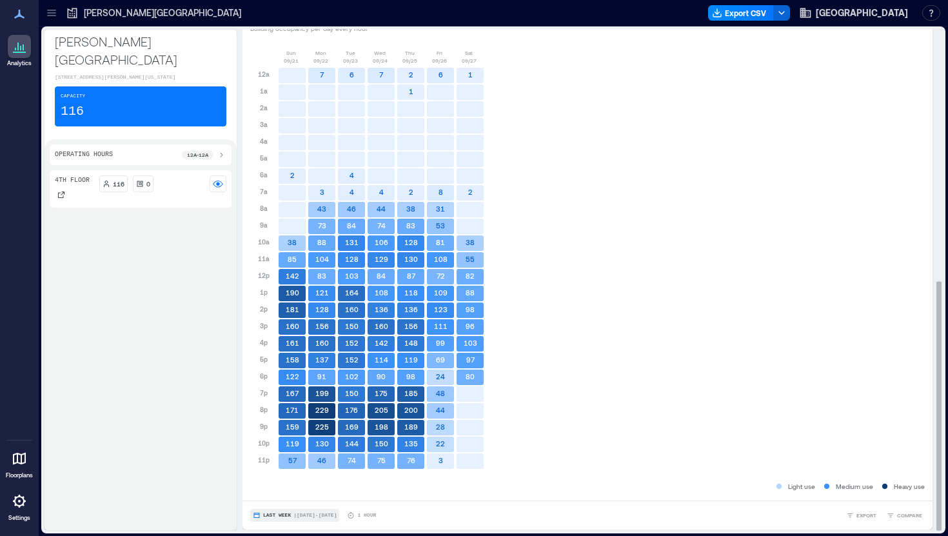
click at [279, 515] on span "Last Week" at bounding box center [277, 515] width 28 height 0
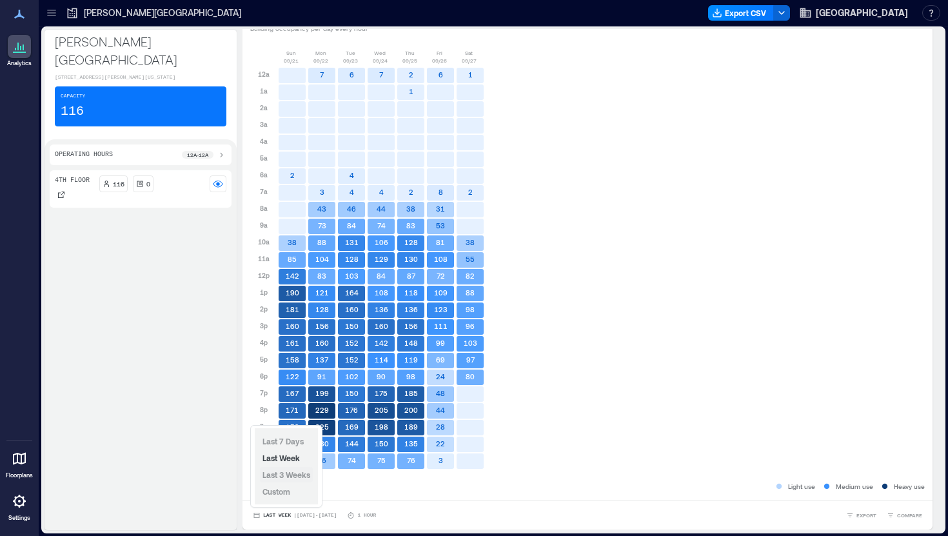
click at [288, 474] on span "Last 3 Weeks" at bounding box center [287, 474] width 48 height 9
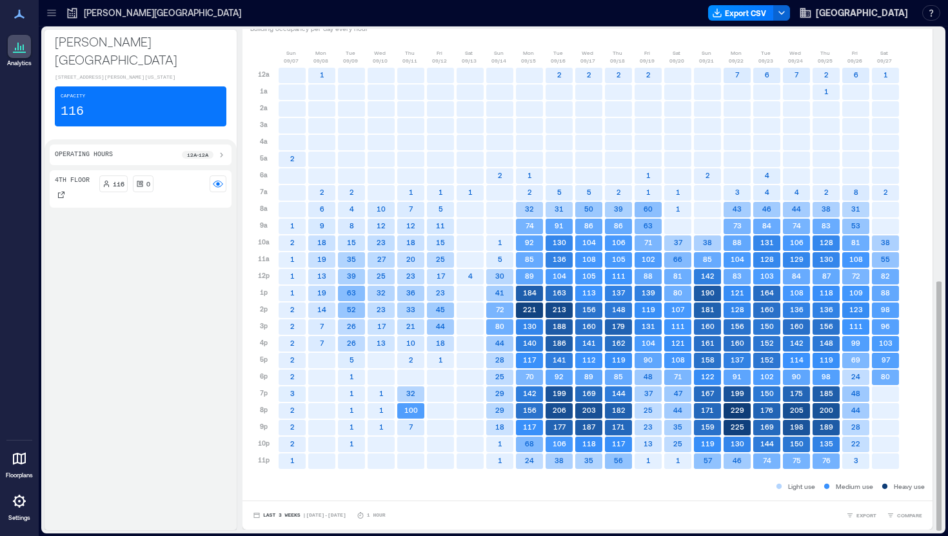
click at [826, 92] on text "1" at bounding box center [826, 91] width 5 height 8
click at [294, 159] on text "2" at bounding box center [292, 158] width 5 height 8
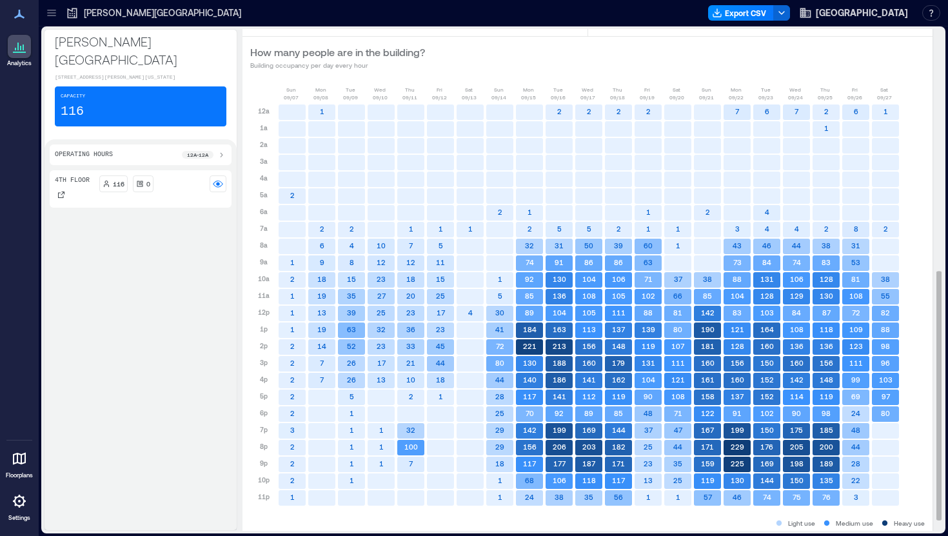
scroll to position [497, 0]
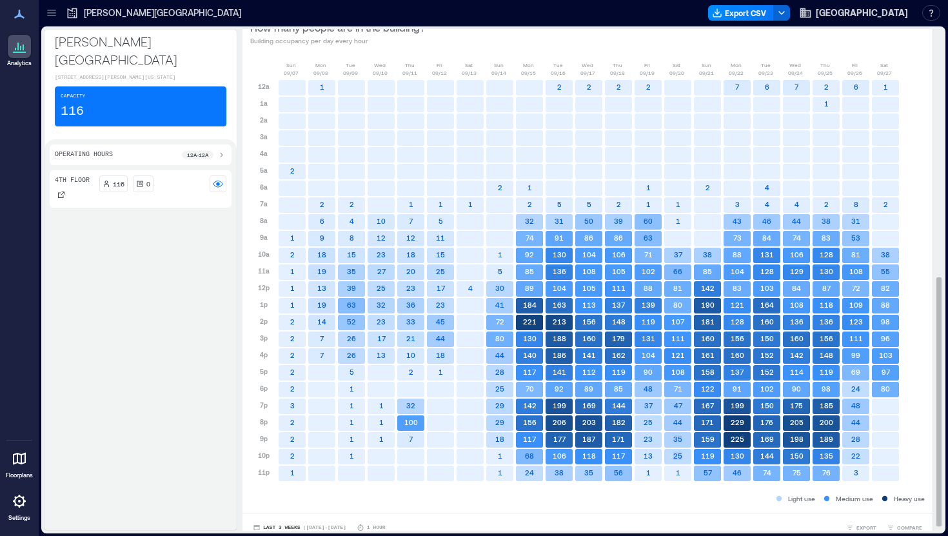
drag, startPoint x: 676, startPoint y: 404, endPoint x: 682, endPoint y: 469, distance: 65.5
click at [682, 470] on div "1 1 37 66 81 80 107 111 121 108 71 47 44 35 25 1" at bounding box center [678, 280] width 30 height 403
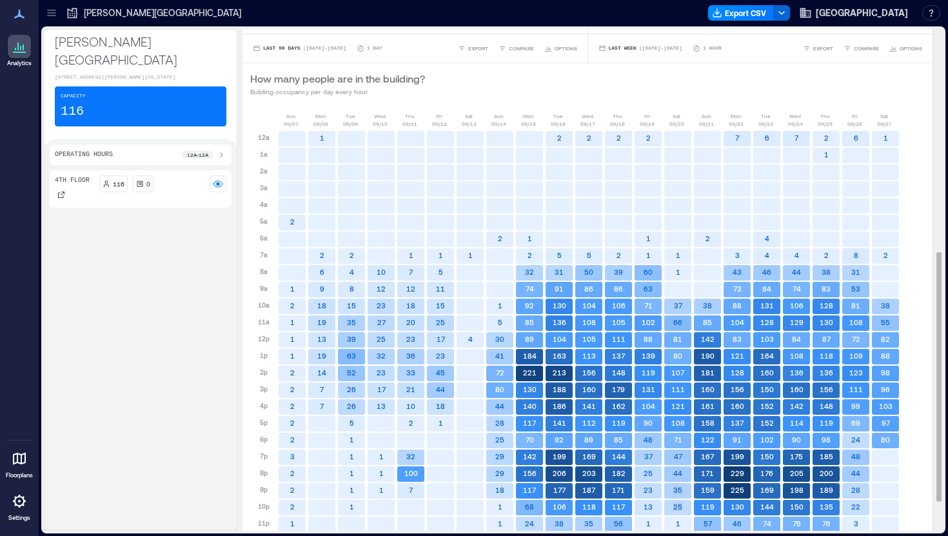
scroll to position [508, 0]
